Goal: Transaction & Acquisition: Purchase product/service

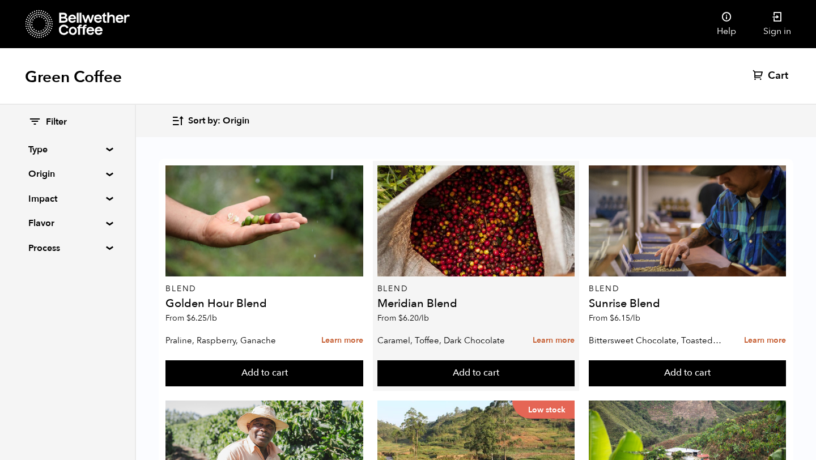
scroll to position [39, 0]
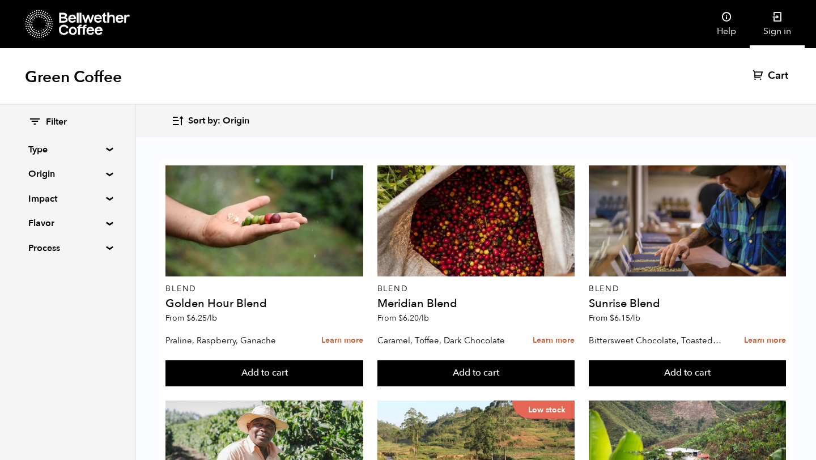
click at [784, 29] on link "Sign in" at bounding box center [777, 24] width 55 height 48
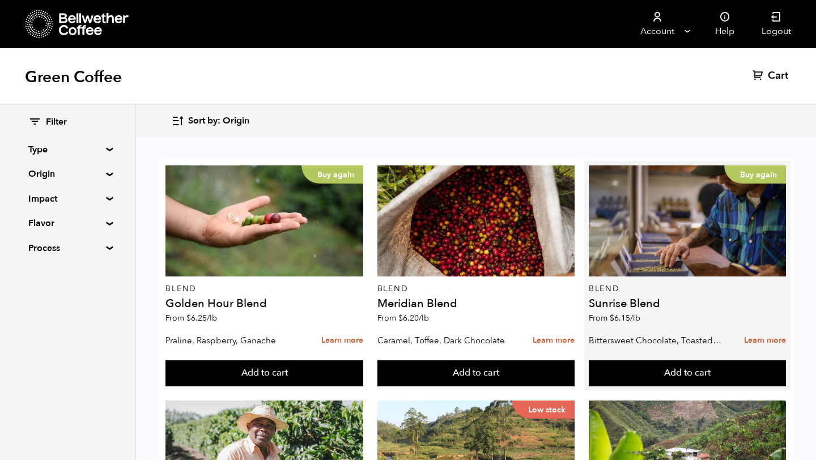
click at [650, 336] on p "Bittersweet Chocolate, Toasted Marshmallow, Candied Orange, Praline" at bounding box center [656, 340] width 134 height 17
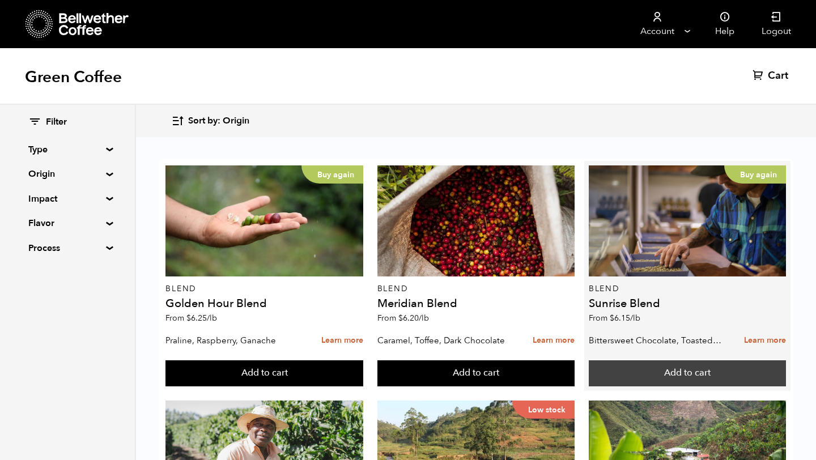
click at [643, 361] on button "Add to cart" at bounding box center [687, 374] width 197 height 26
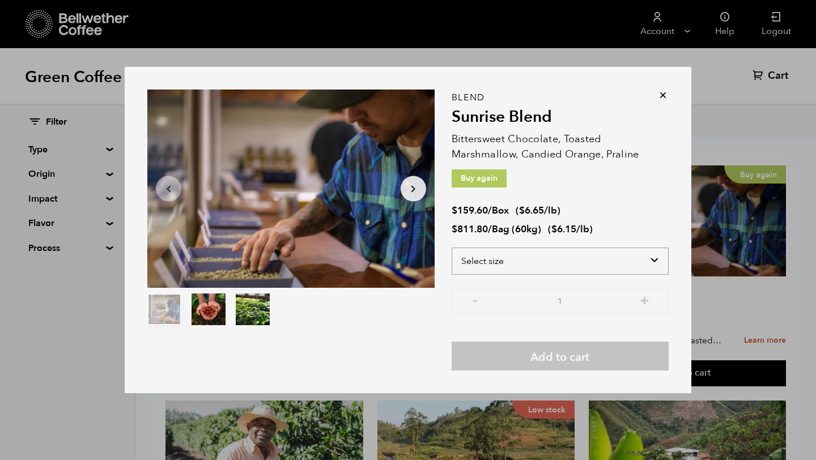
click at [620, 261] on select "Select size Bag (60kg) (132 lbs) Box (24 lbs)" at bounding box center [560, 261] width 217 height 27
select select "bag-3"
click at [452, 248] on select "Select size Bag (60kg) (132 lbs) Box (24 lbs)" at bounding box center [560, 261] width 217 height 27
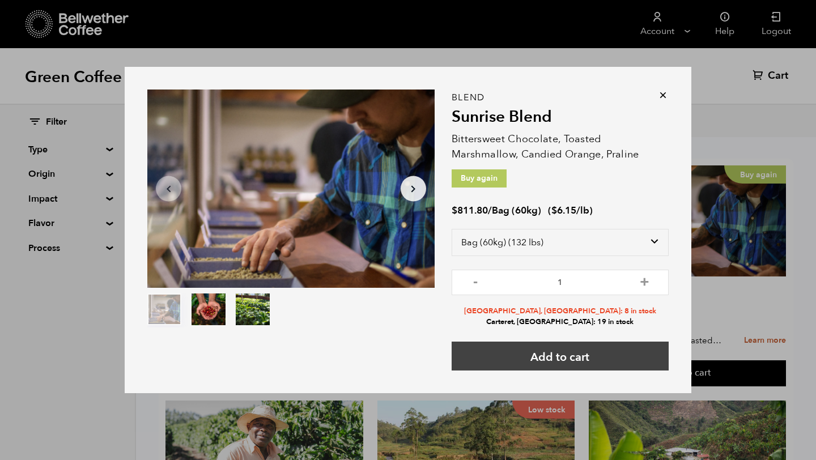
click at [595, 348] on button "Add to cart" at bounding box center [560, 356] width 217 height 29
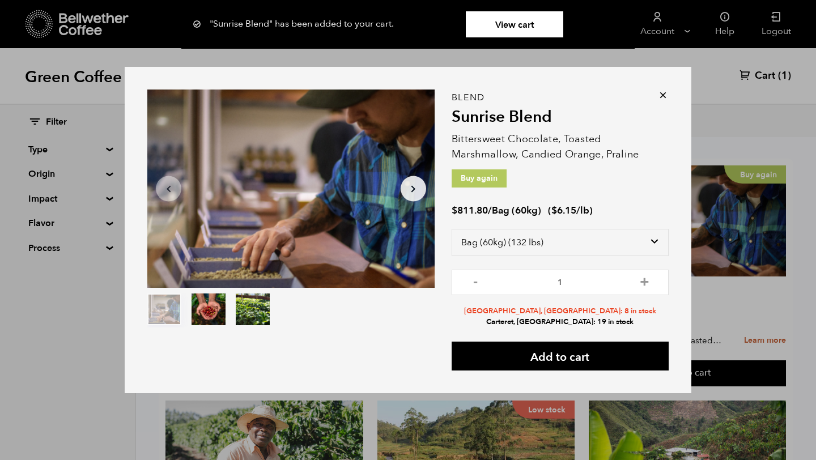
click at [61, 268] on div "Item 1 of 3 Arrow Left Arrow Right item 0 item 1 item 2 Item 1 of 3 "Sunrise Bl…" at bounding box center [408, 230] width 816 height 460
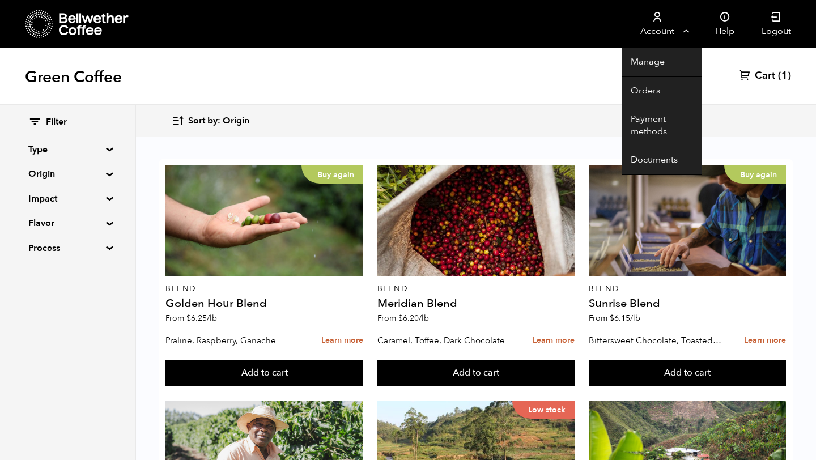
click at [664, 28] on link "Account" at bounding box center [658, 24] width 70 height 48
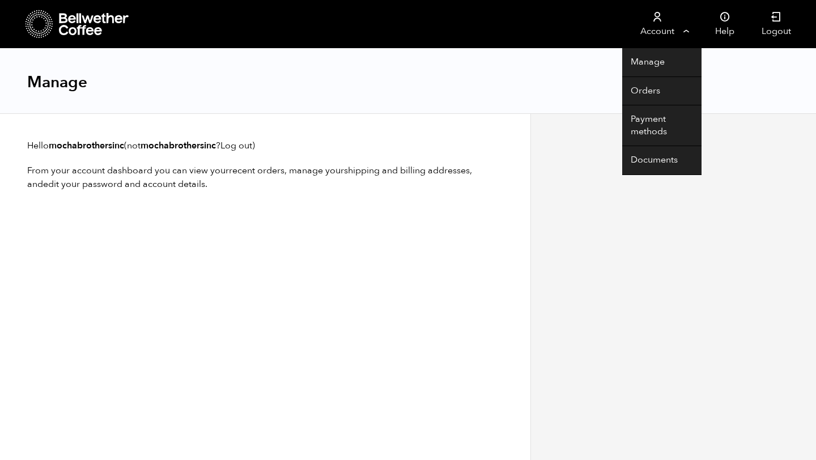
click at [663, 31] on link "Account" at bounding box center [658, 24] width 70 height 48
click at [650, 87] on link "Orders" at bounding box center [662, 91] width 79 height 29
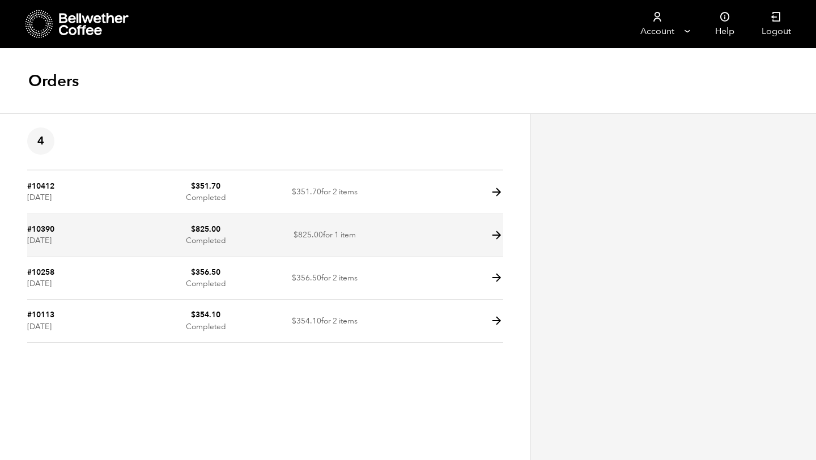
click at [476, 234] on td at bounding box center [443, 235] width 119 height 43
click at [497, 238] on icon at bounding box center [496, 235] width 13 height 13
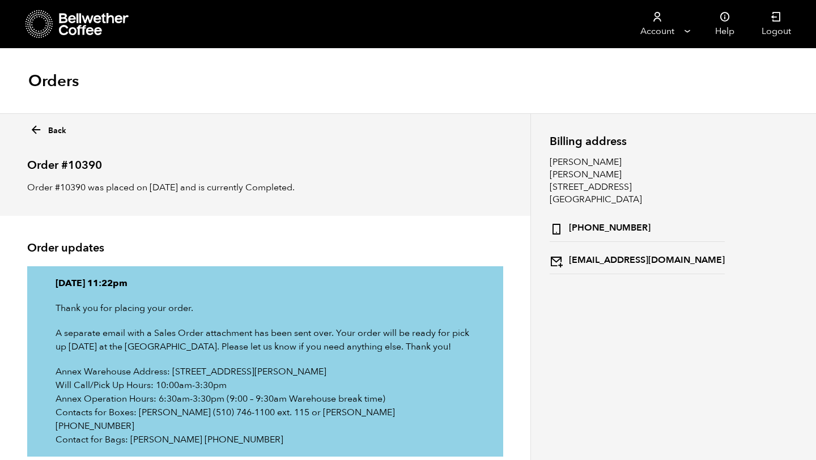
click at [51, 137] on div "Back" at bounding box center [265, 128] width 476 height 19
click at [53, 129] on link "Back" at bounding box center [47, 128] width 37 height 16
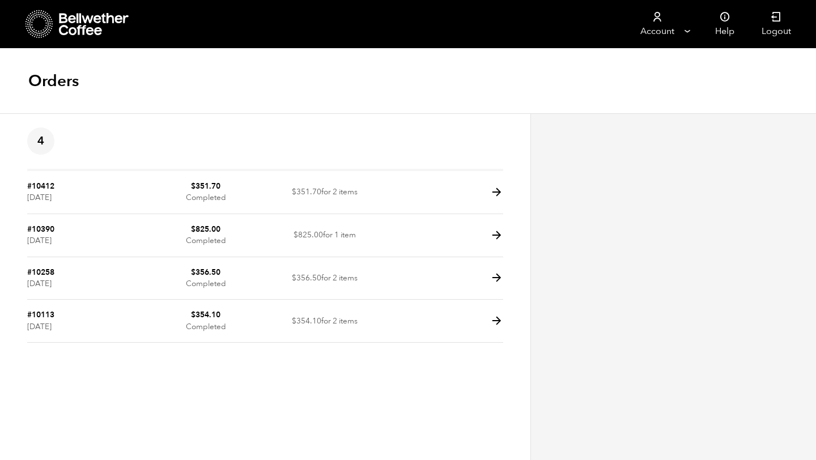
click at [49, 84] on h1 "Orders" at bounding box center [53, 81] width 50 height 20
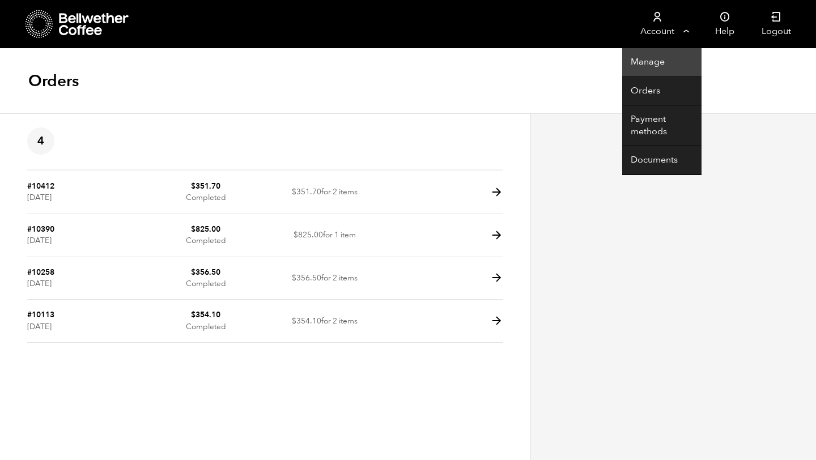
click at [660, 62] on link "Manage" at bounding box center [662, 62] width 79 height 29
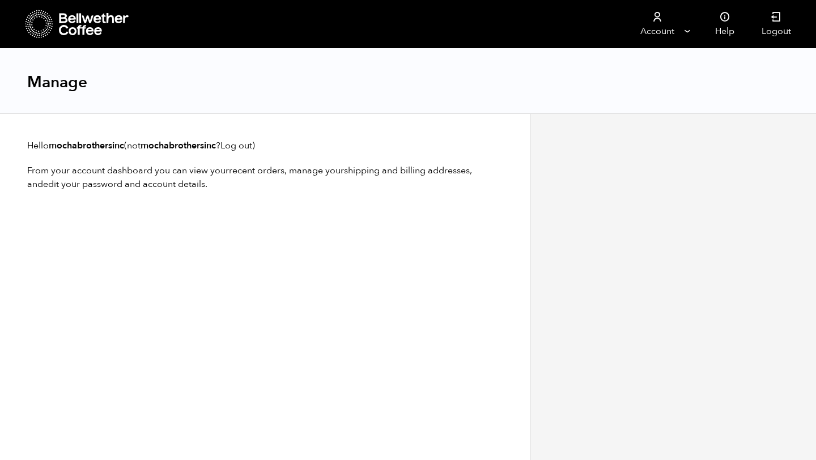
click at [45, 17] on icon at bounding box center [45, 17] width 1 height 1
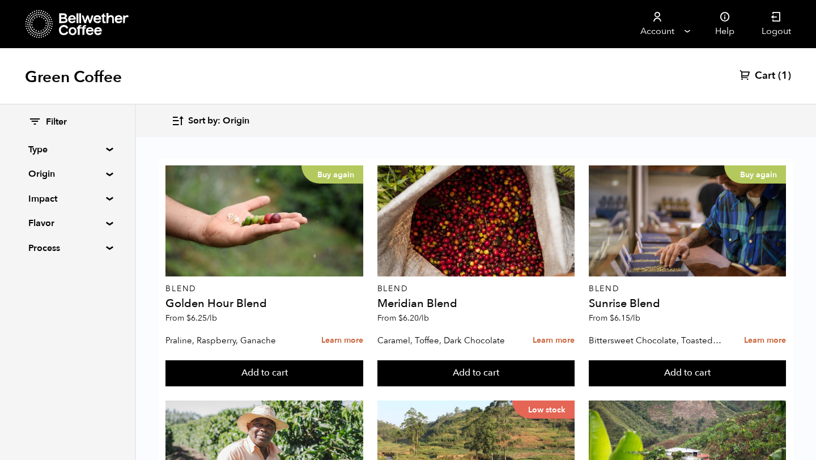
click at [776, 73] on link "Cart (1)" at bounding box center [766, 76] width 52 height 14
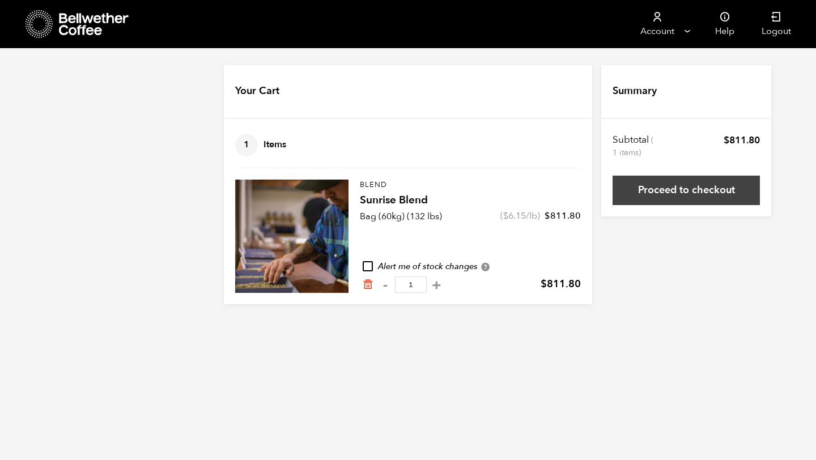
click at [635, 191] on link "Proceed to checkout" at bounding box center [686, 190] width 147 height 29
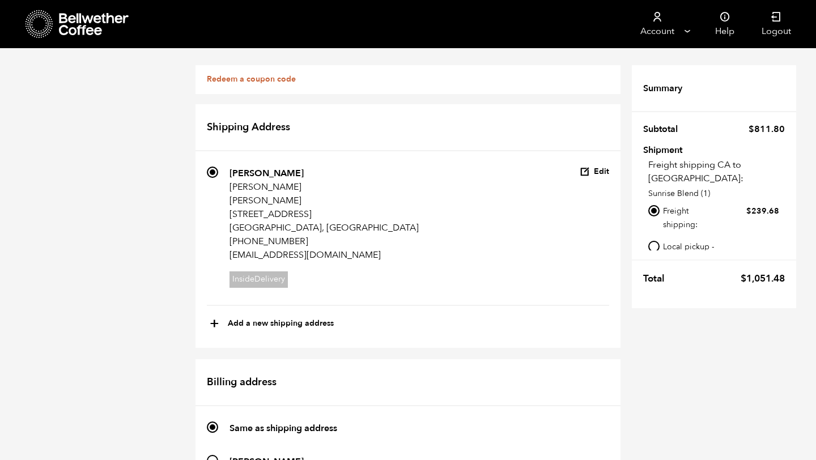
click at [659, 241] on input "Local pickup - [GEOGRAPHIC_DATA], [GEOGRAPHIC_DATA]" at bounding box center [654, 246] width 11 height 11
radio input "true"
